Goal: Task Accomplishment & Management: Use online tool/utility

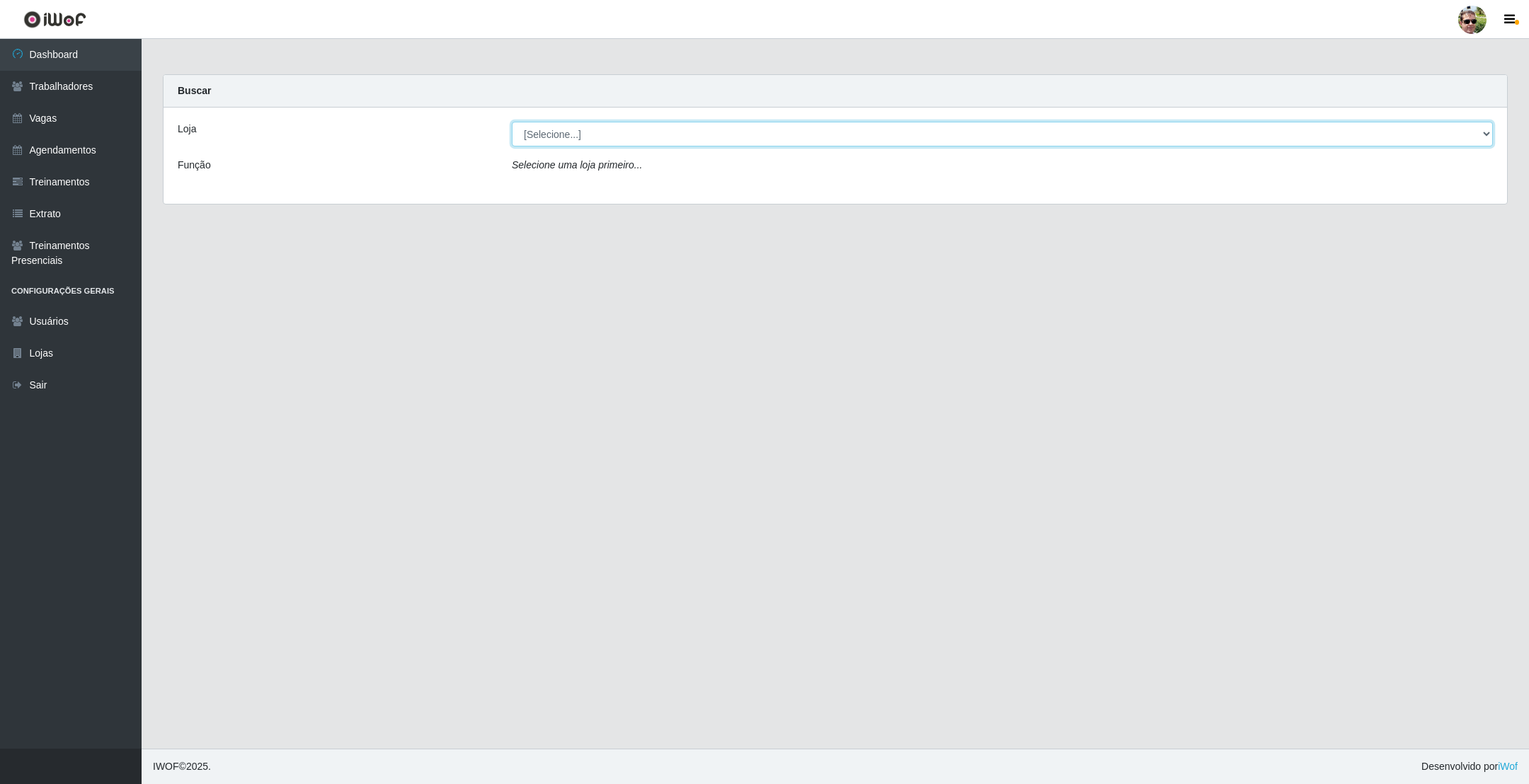
drag, startPoint x: 680, startPoint y: 132, endPoint x: 676, endPoint y: 146, distance: 14.6
click at [680, 132] on select "[Selecione...] [PERSON_NAME] Supermercado - Gurinhém" at bounding box center [1003, 134] width 981 height 25
select select "176"
click at [512, 122] on select "[Selecione...] [PERSON_NAME] Supermercado - Gurinhém" at bounding box center [1003, 134] width 981 height 25
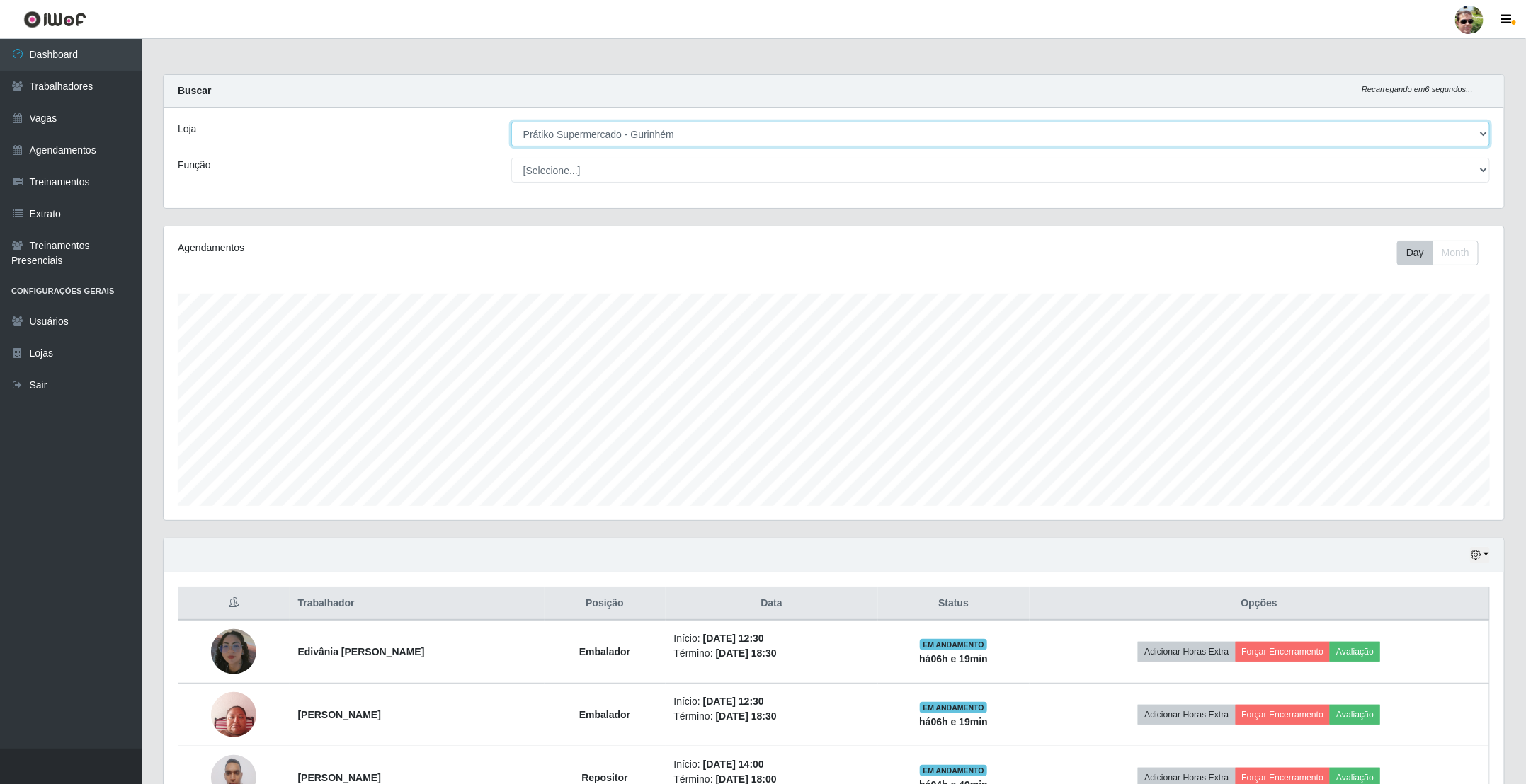
scroll to position [295, 1339]
click at [766, 194] on div "Loja [Selecione...] Prátiko Supermercado - Gurinhém Função [Selecione...] Auxil…" at bounding box center [833, 158] width 1340 height 101
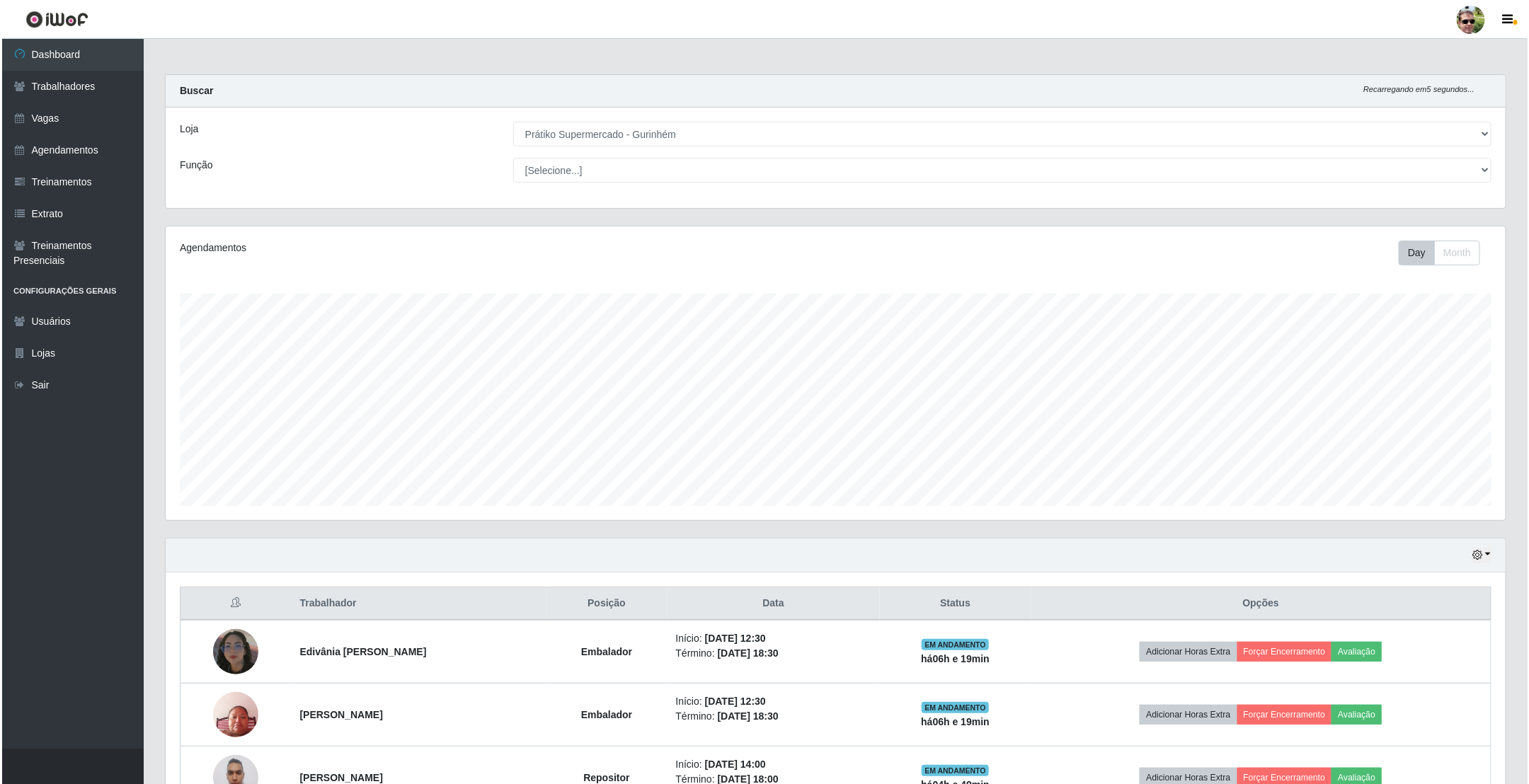
scroll to position [98, 0]
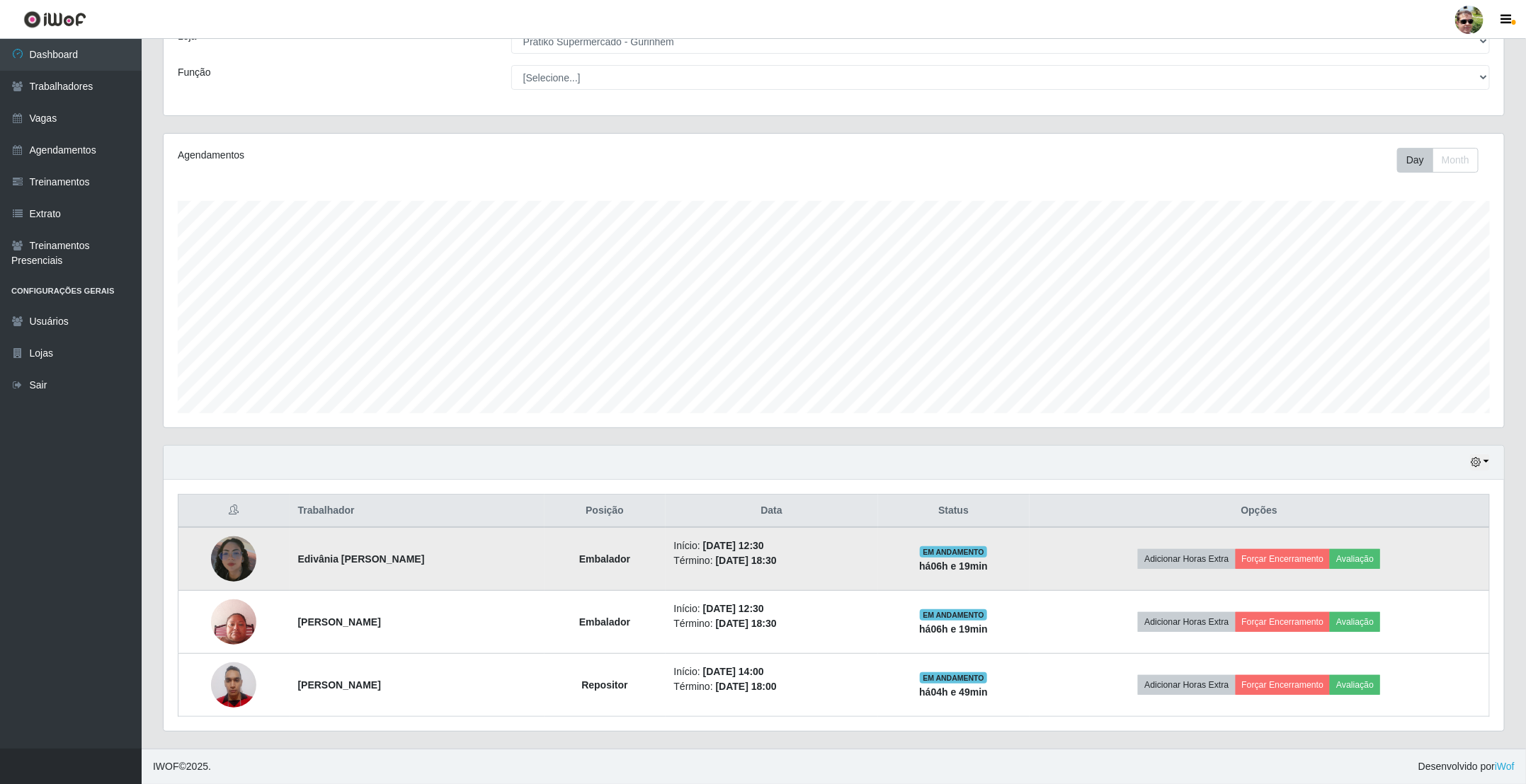
click at [1297, 545] on td "Adicionar Horas Extra Forçar Encerramento Avaliação" at bounding box center [1259, 559] width 460 height 64
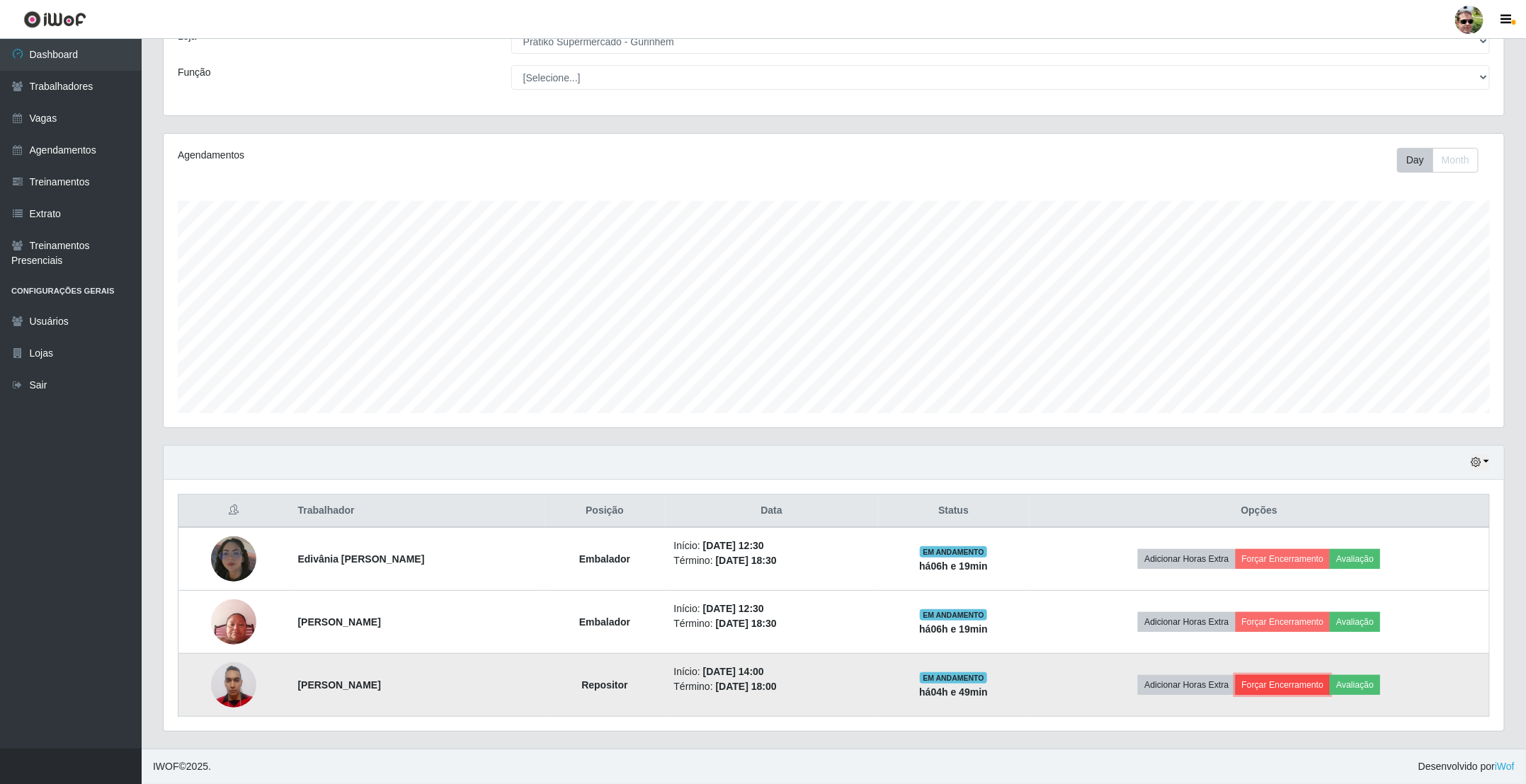
click at [1294, 676] on button "Forçar Encerramento" at bounding box center [1283, 686] width 95 height 20
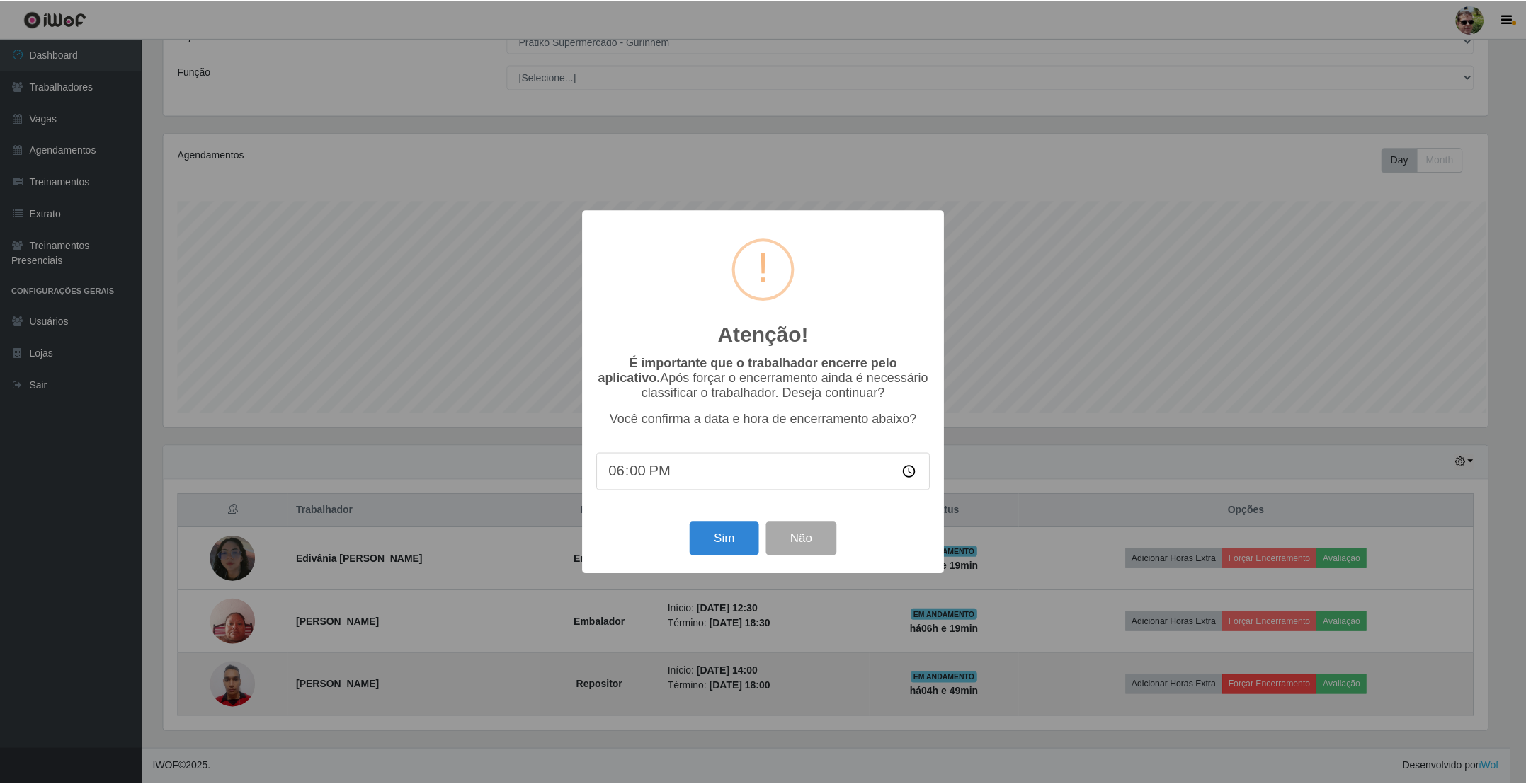
scroll to position [295, 1328]
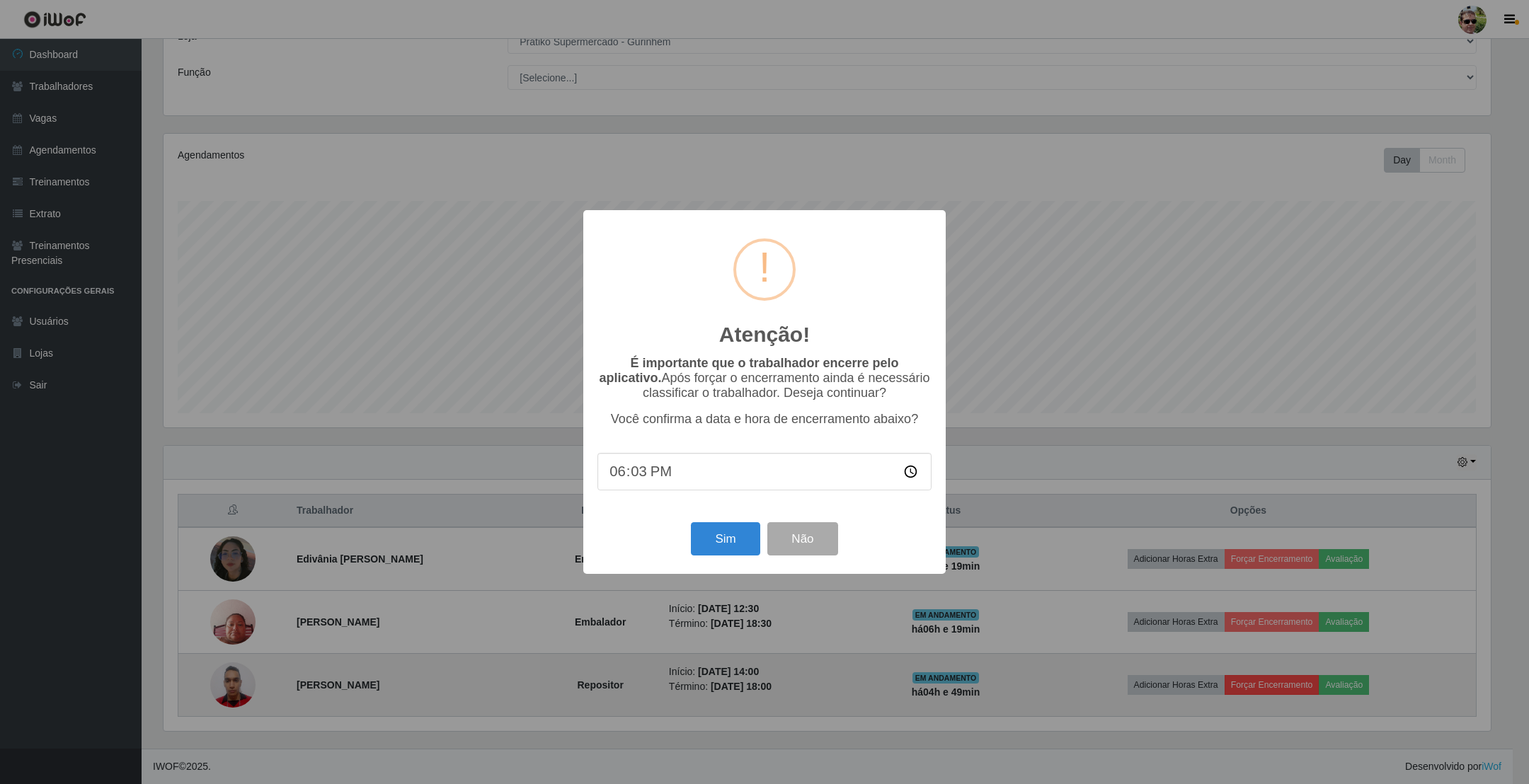
type input "18:30"
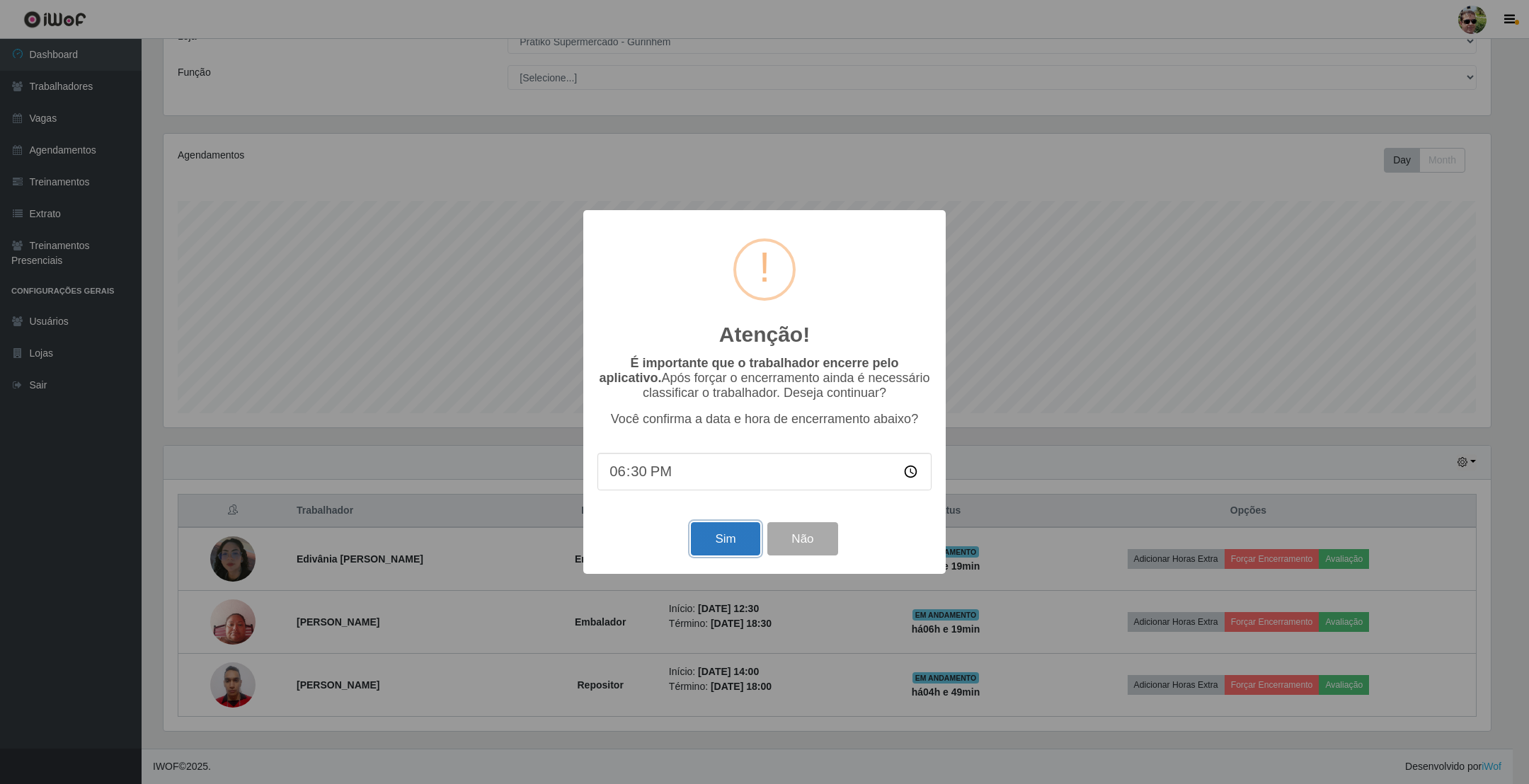
click at [718, 551] on button "Sim" at bounding box center [725, 538] width 69 height 33
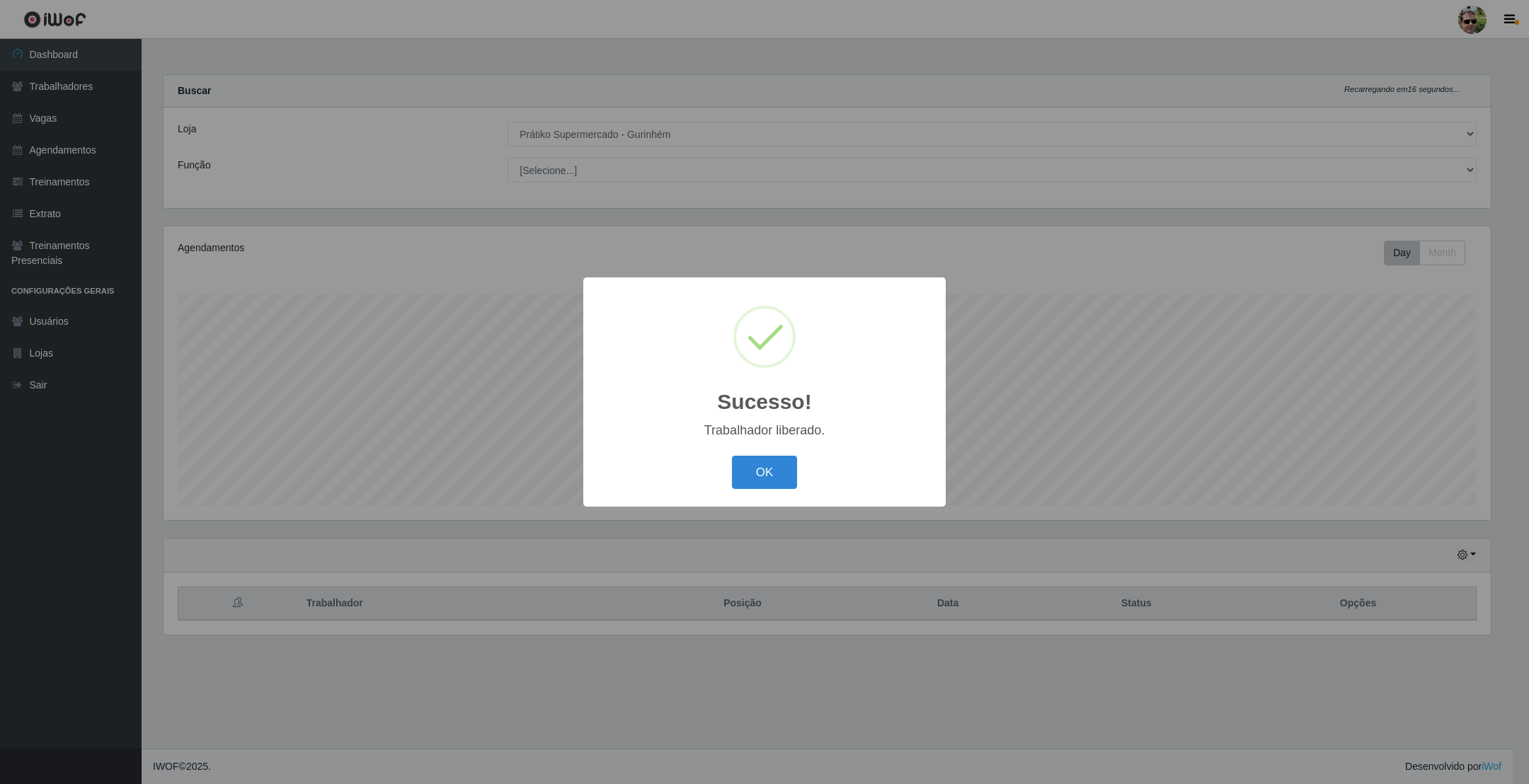
click at [732, 456] on button "OK" at bounding box center [765, 472] width 66 height 33
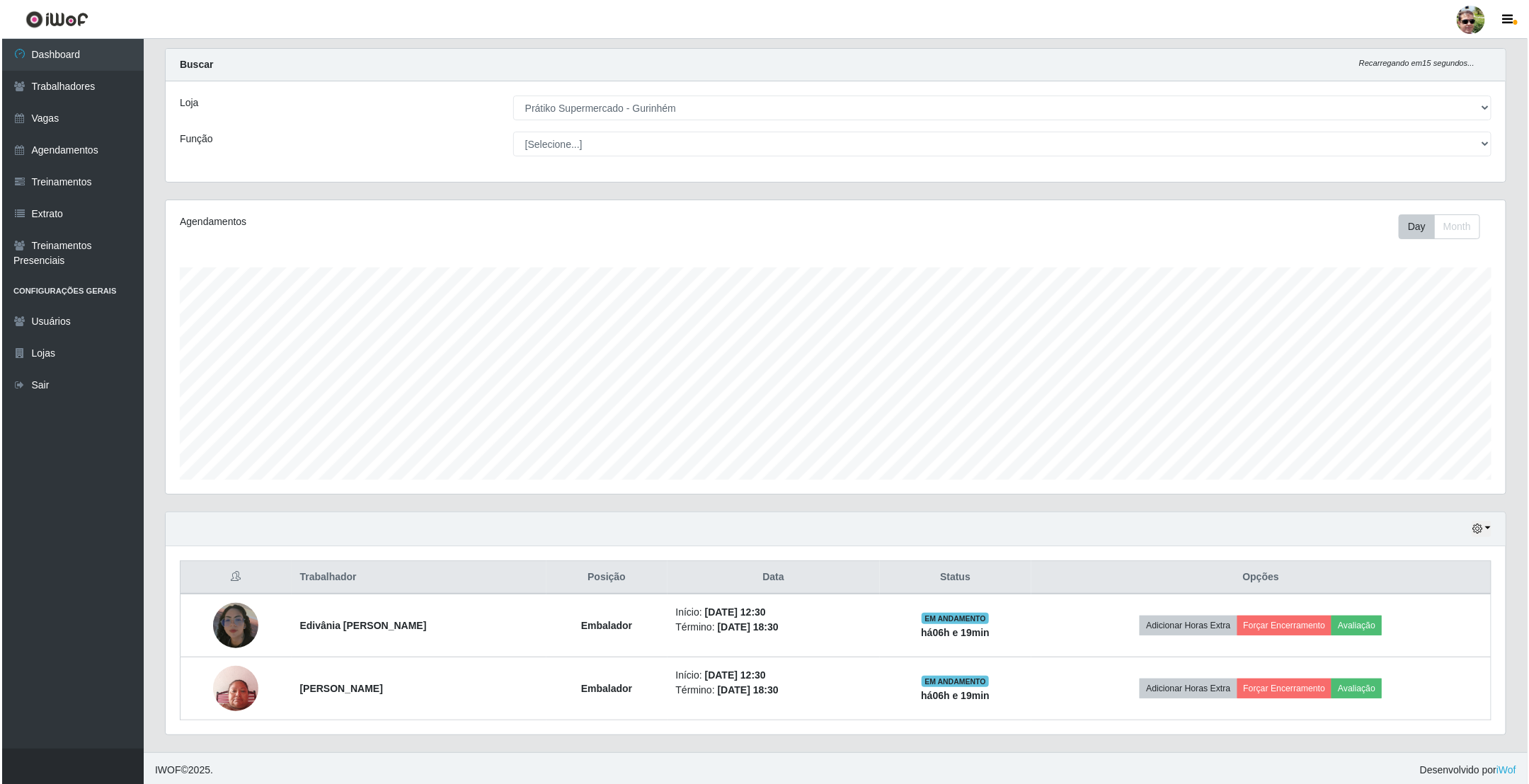
scroll to position [34, 0]
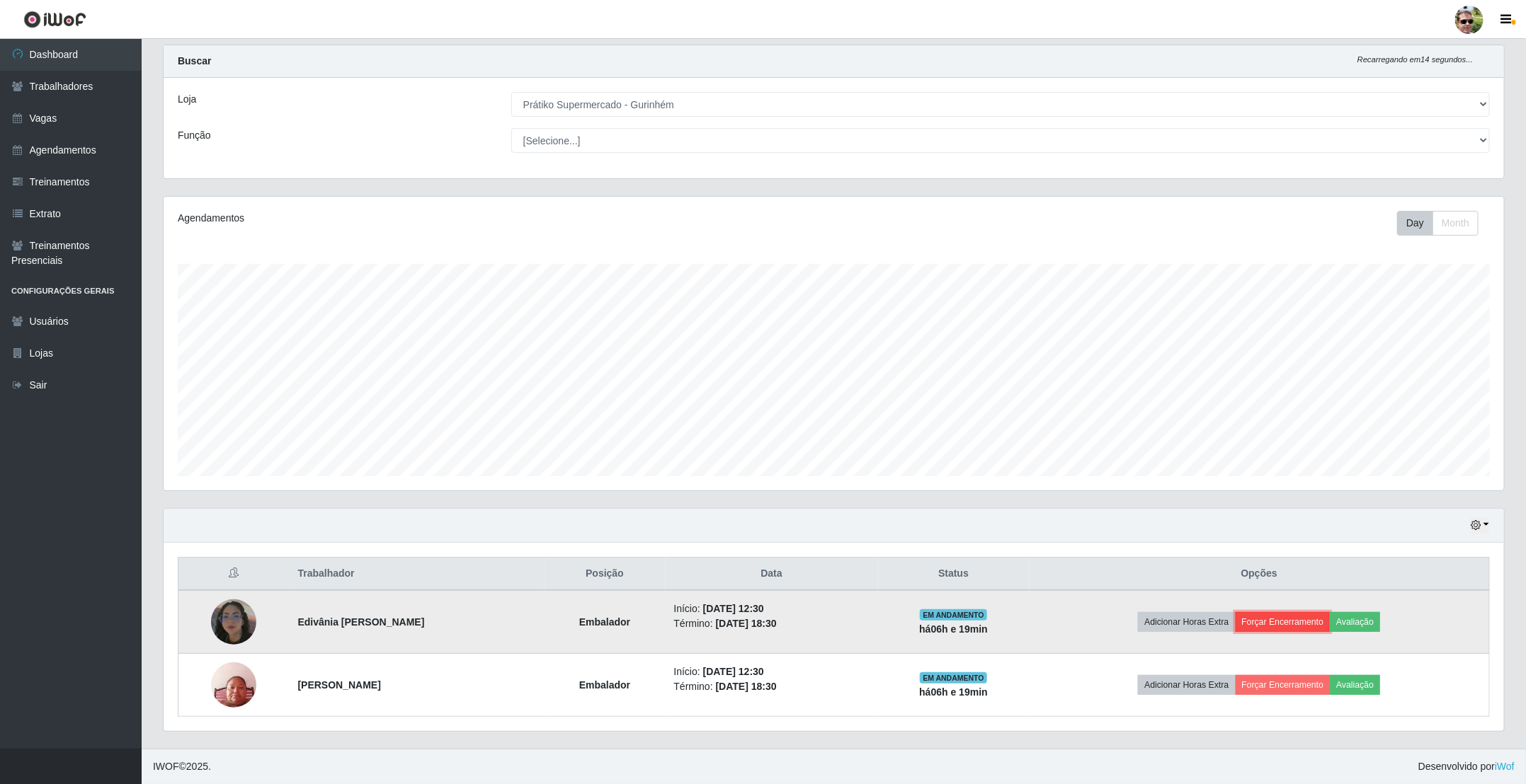
click at [1309, 614] on button "Forçar Encerramento" at bounding box center [1283, 622] width 95 height 20
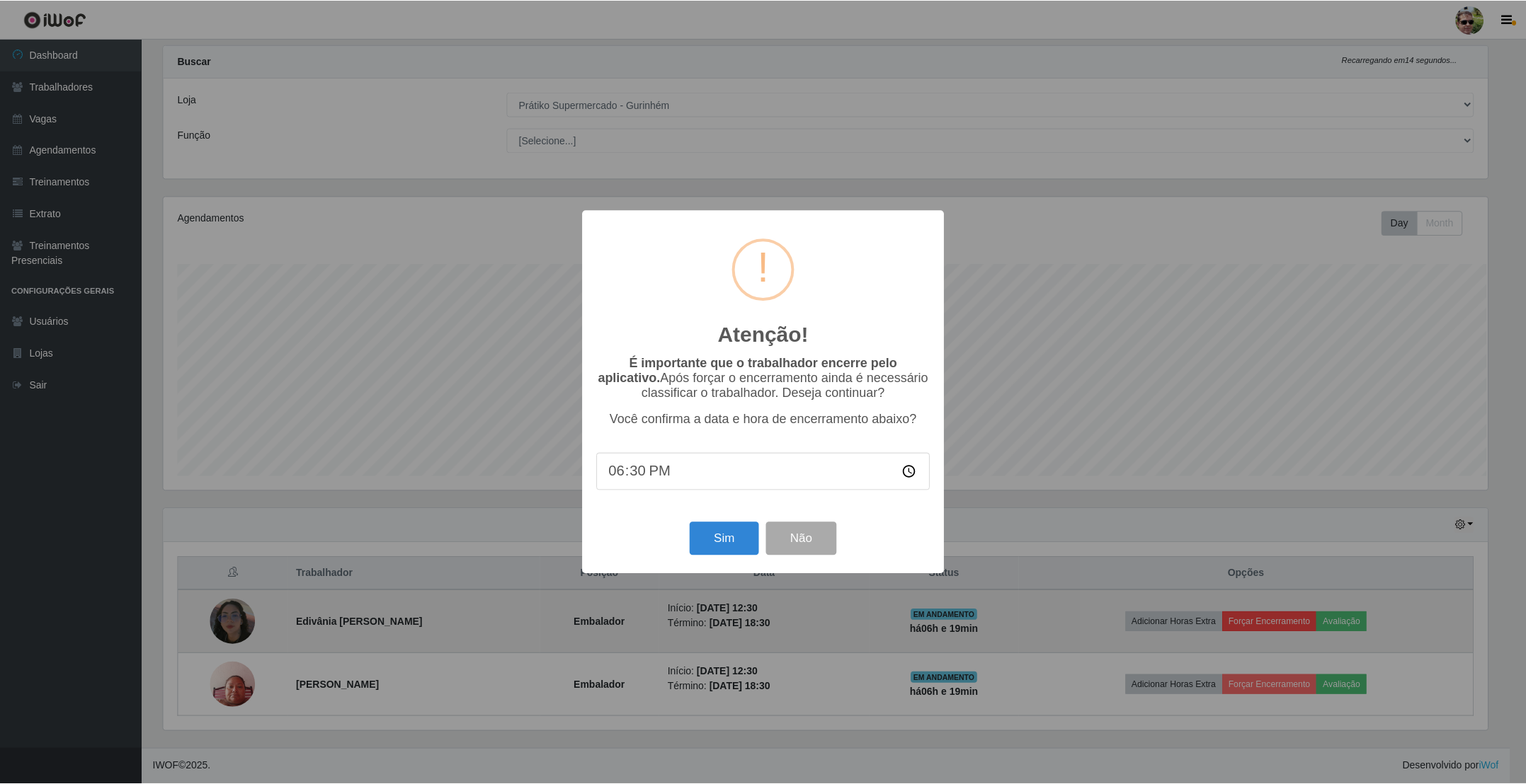
scroll to position [295, 1328]
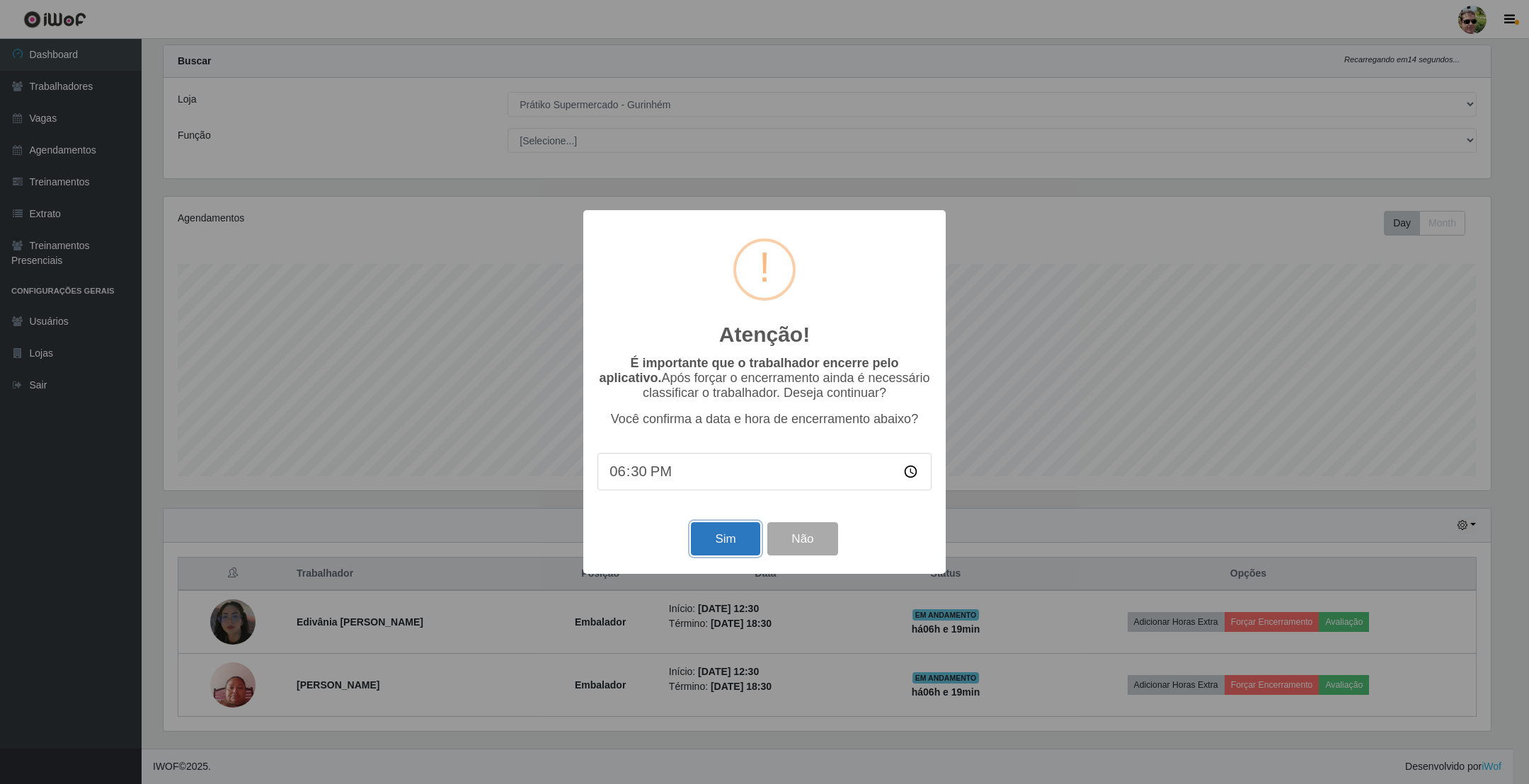
click at [729, 537] on button "Sim" at bounding box center [725, 538] width 69 height 33
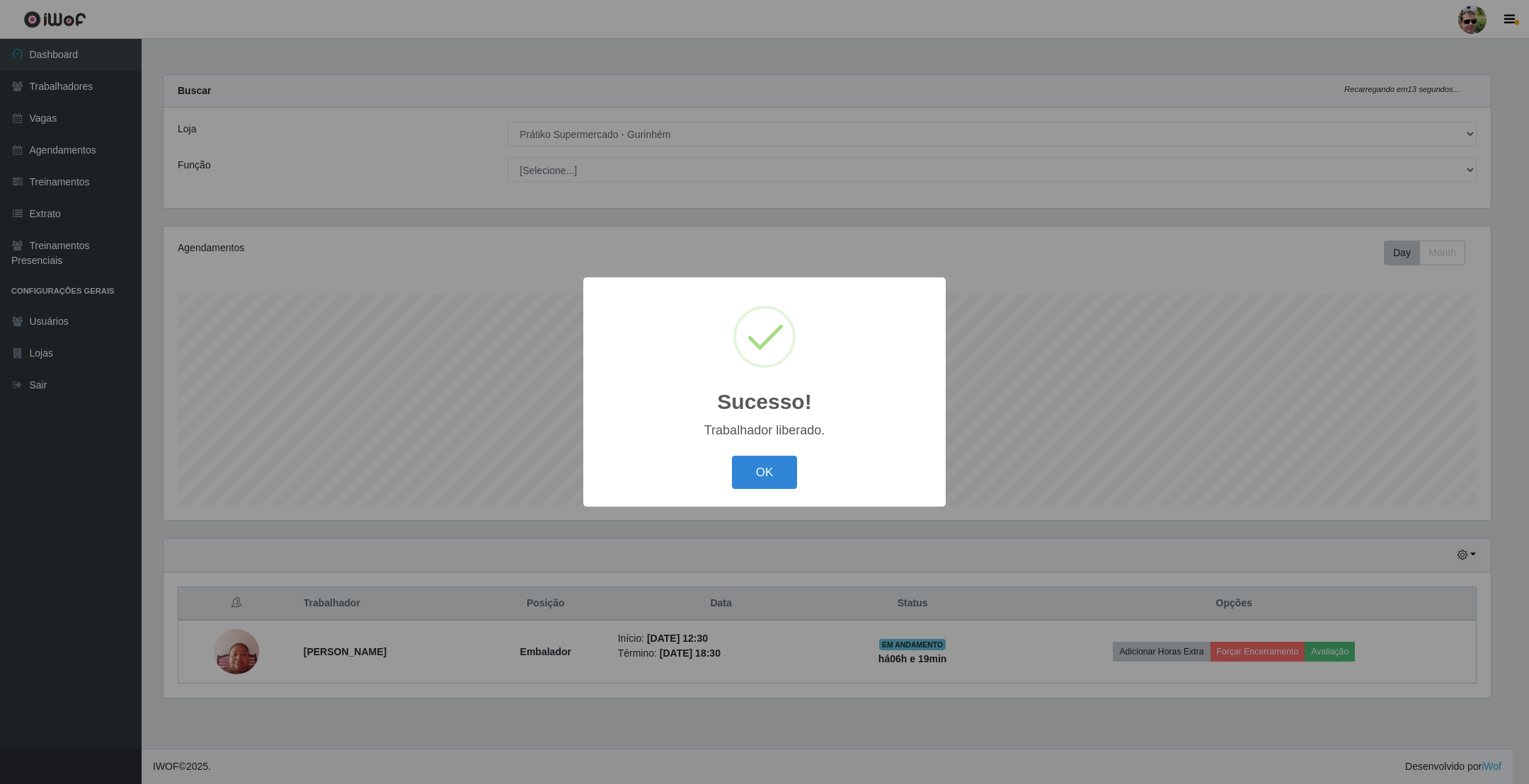
click at [732, 456] on button "OK" at bounding box center [765, 472] width 66 height 33
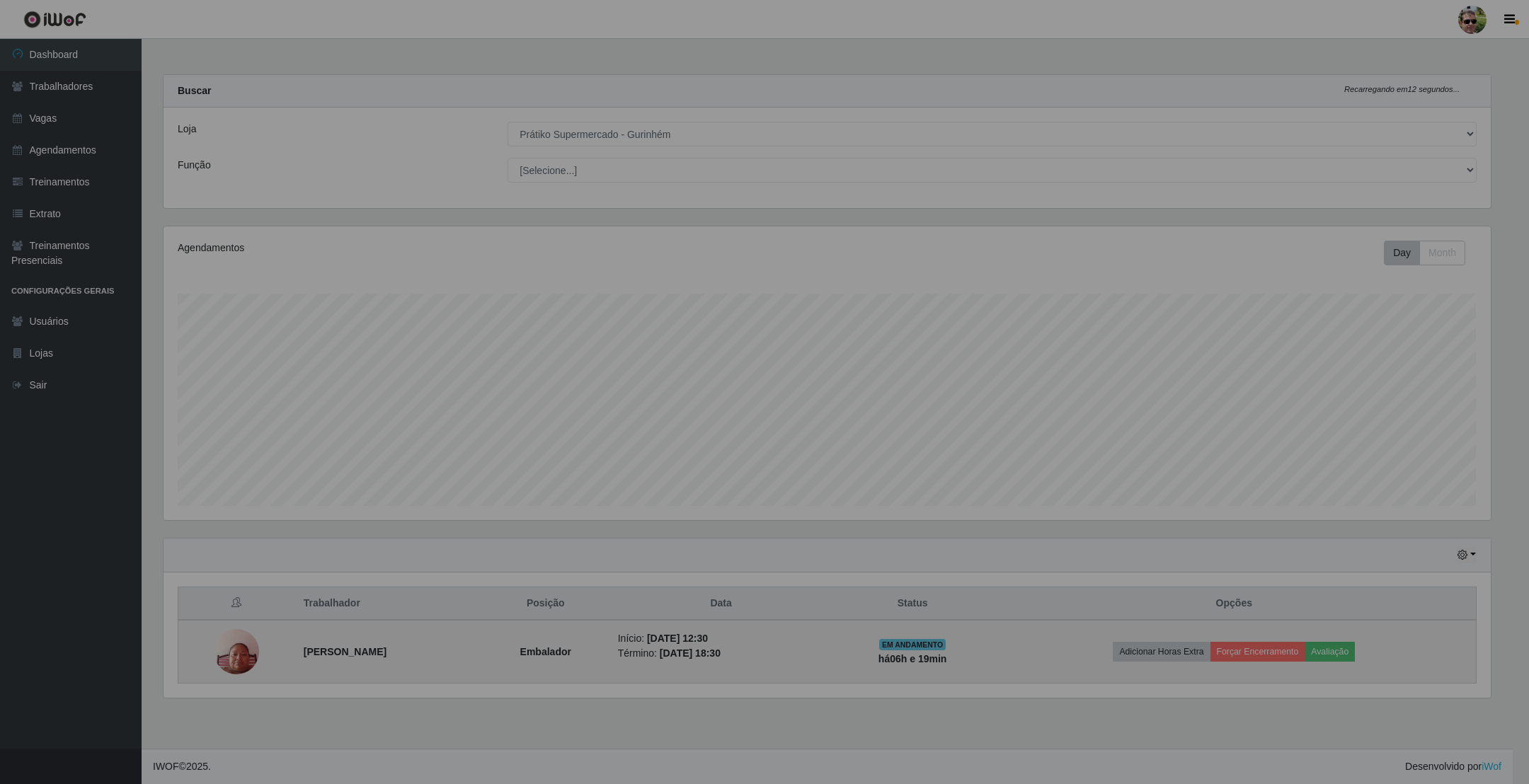
scroll to position [707468, 706655]
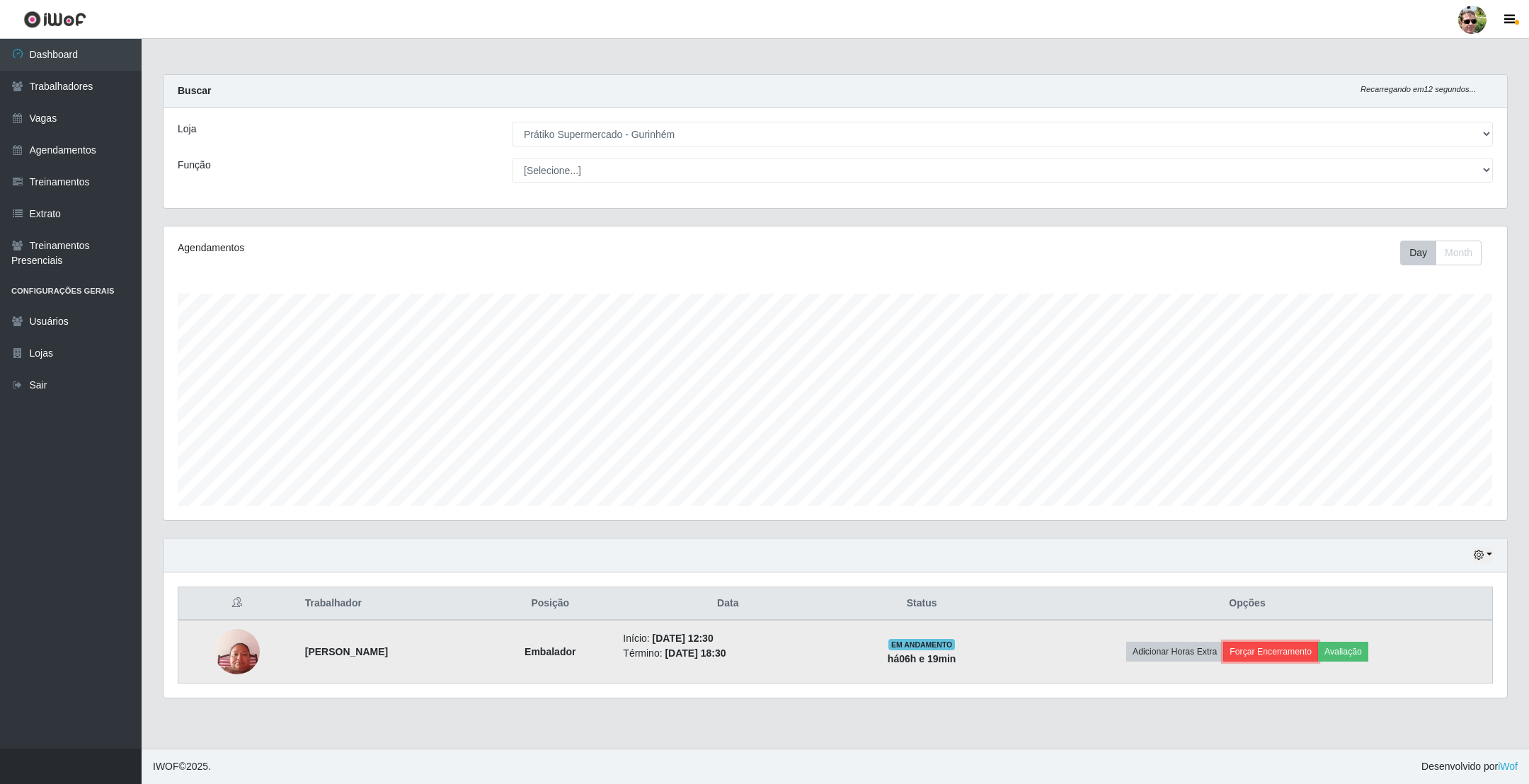
click at [1296, 658] on button "Forçar Encerramento" at bounding box center [1271, 652] width 95 height 20
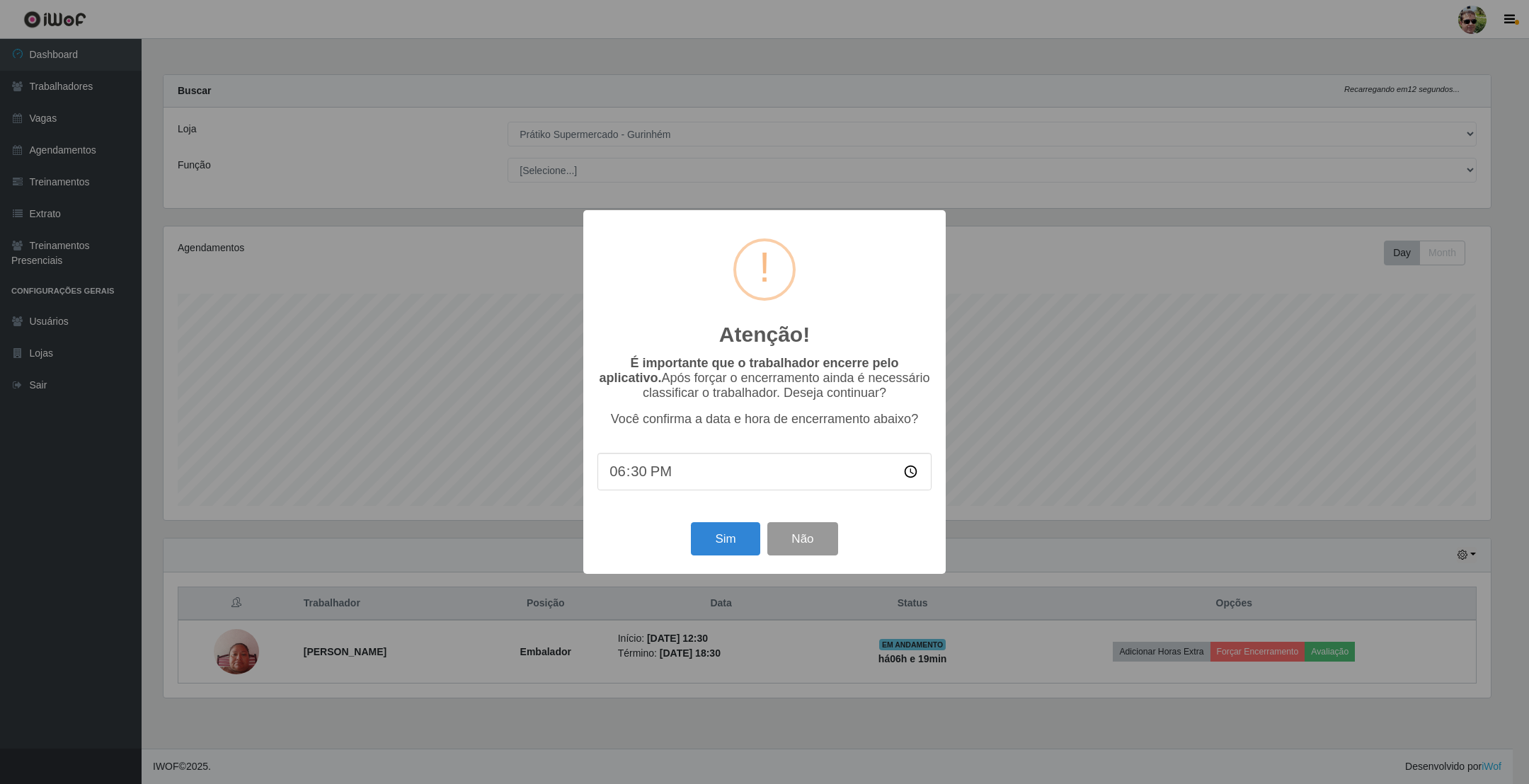
scroll to position [295, 1328]
click at [737, 533] on button "Sim" at bounding box center [725, 538] width 69 height 33
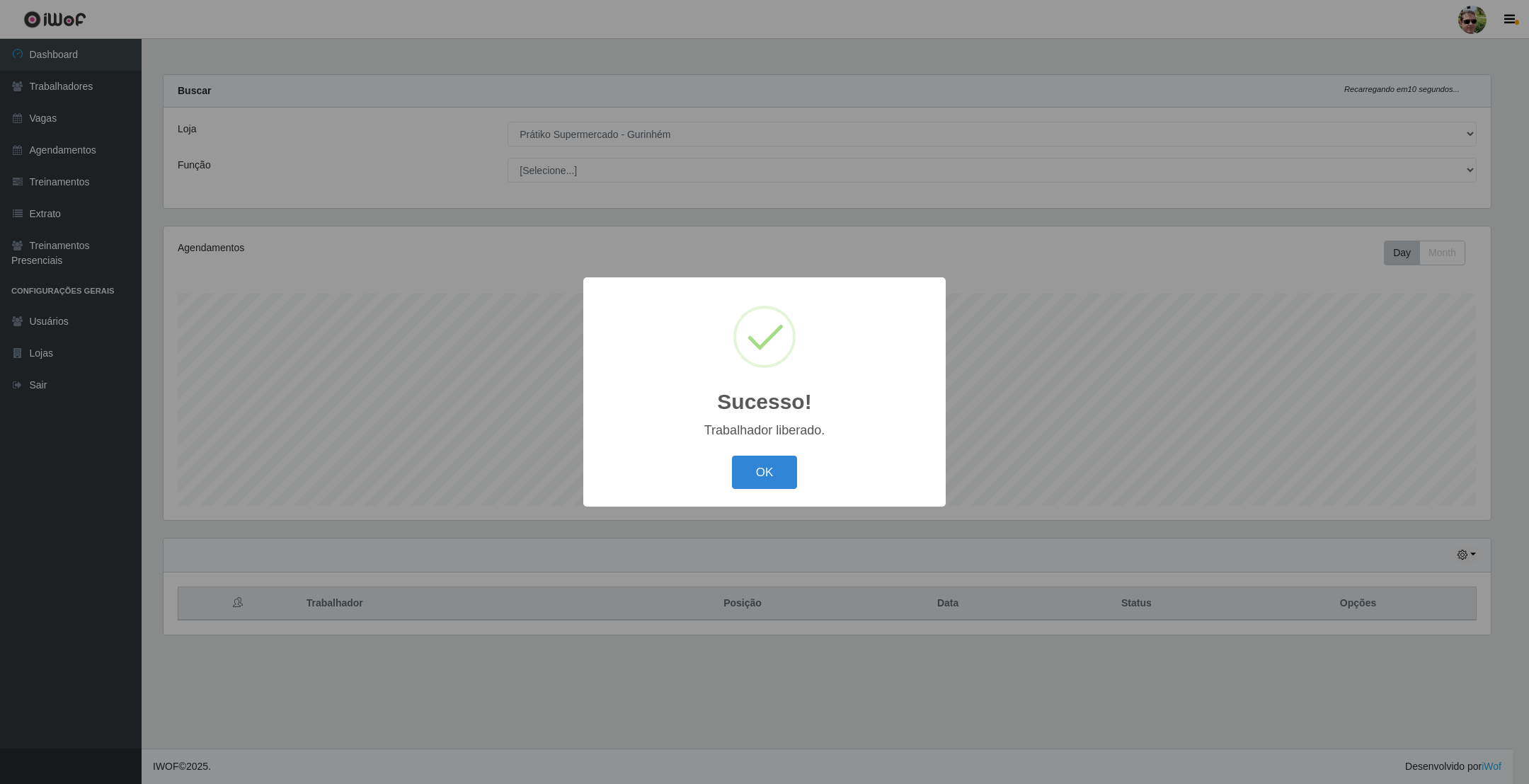
click at [732, 456] on button "OK" at bounding box center [765, 472] width 66 height 33
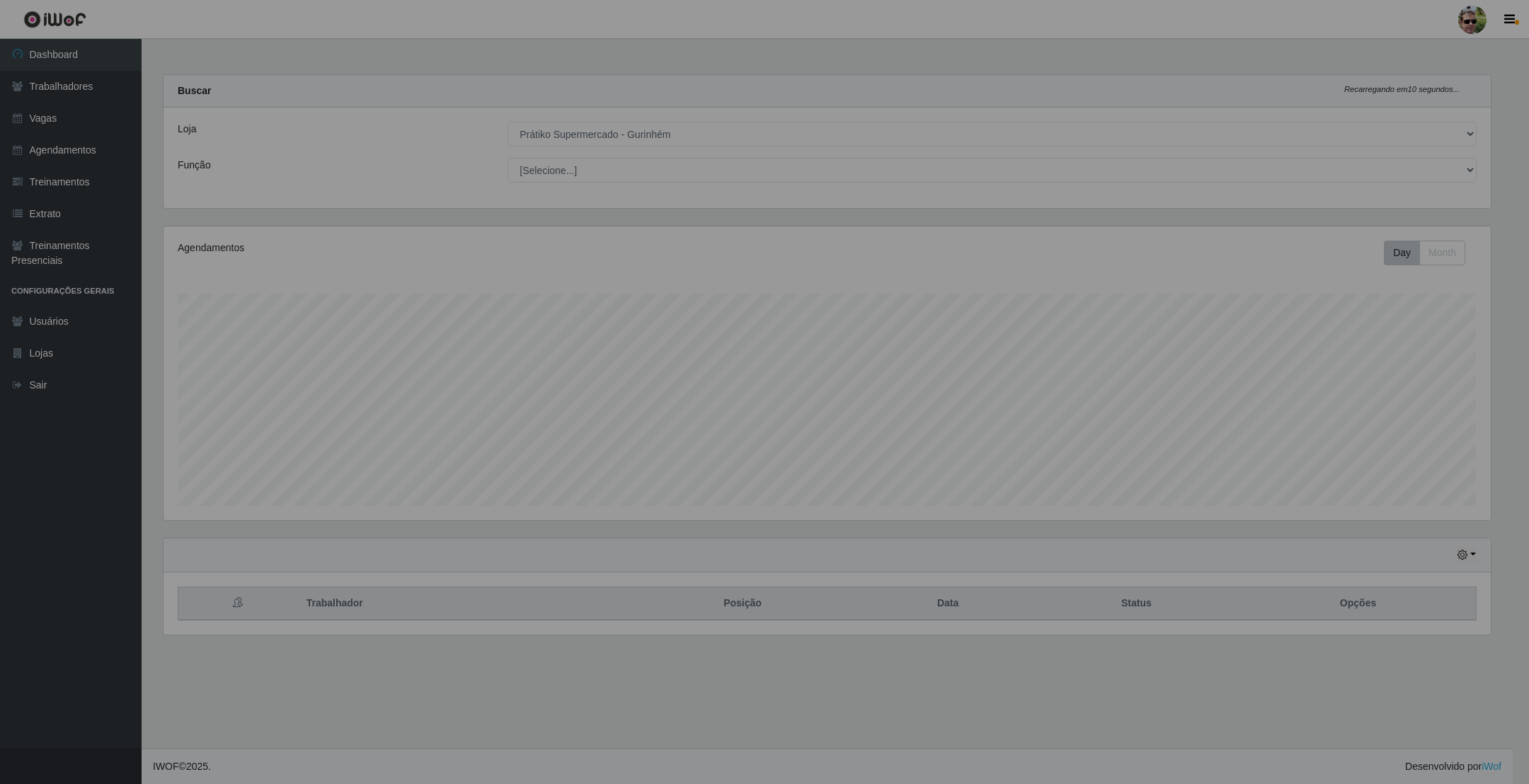
scroll to position [295, 1342]
